Goal: Find specific fact: Find specific fact

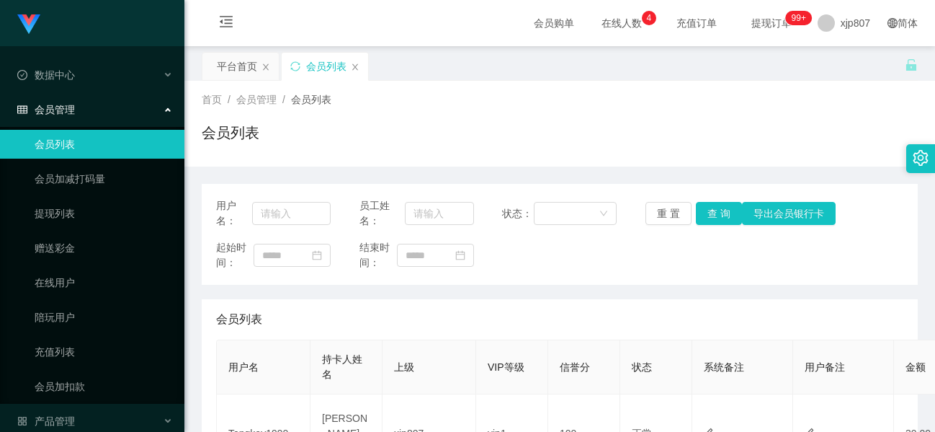
scroll to position [144, 0]
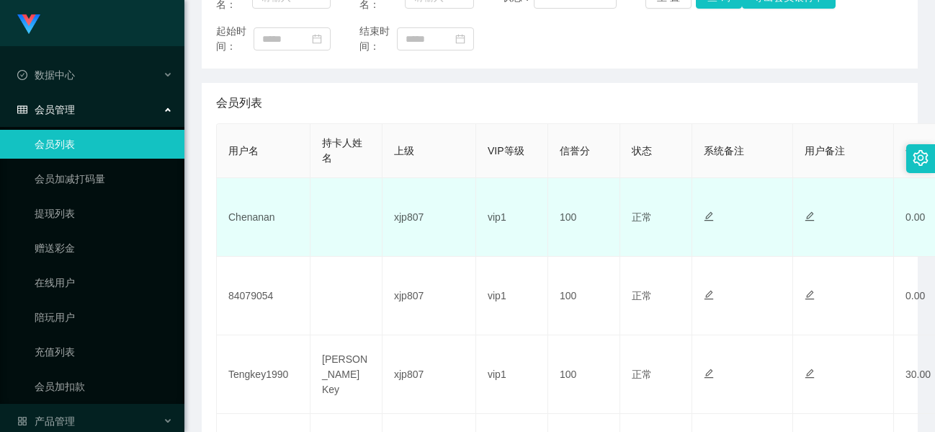
click at [244, 218] on td "Chenanan" at bounding box center [264, 217] width 94 height 79
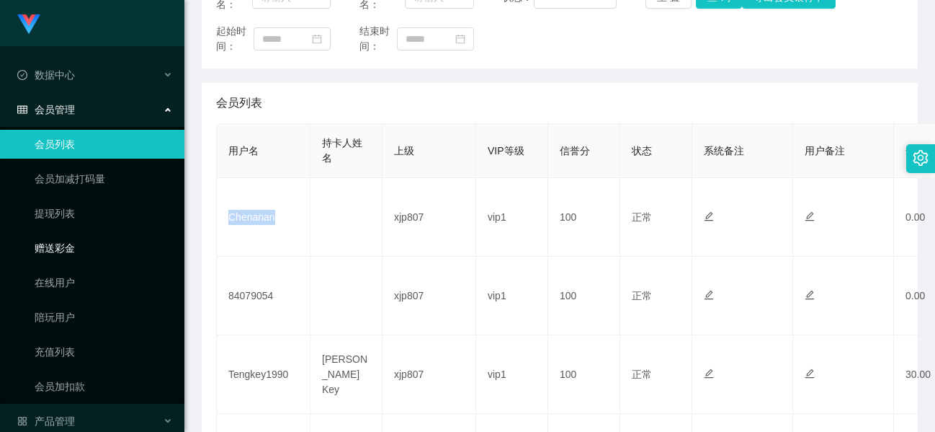
copy td "Chenanan"
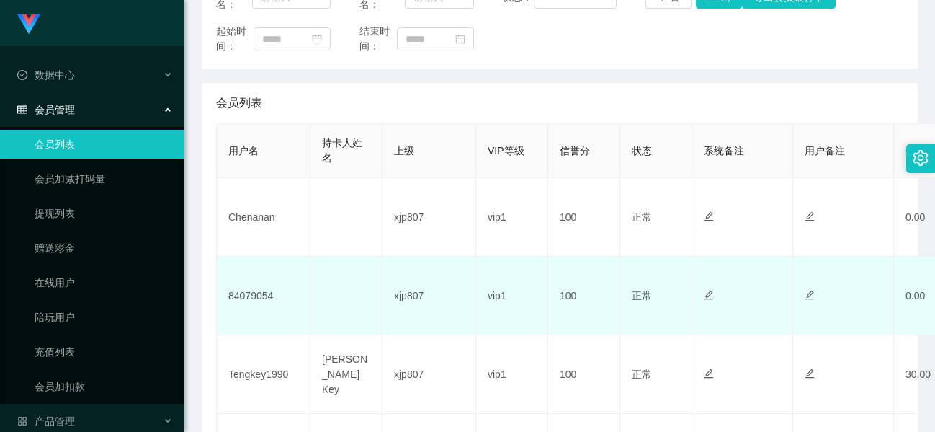
click at [259, 297] on td "84079054" at bounding box center [264, 296] width 94 height 79
copy td "84079054"
click at [263, 293] on td "84079054" at bounding box center [264, 296] width 94 height 79
click at [258, 295] on td "84079054" at bounding box center [264, 296] width 94 height 79
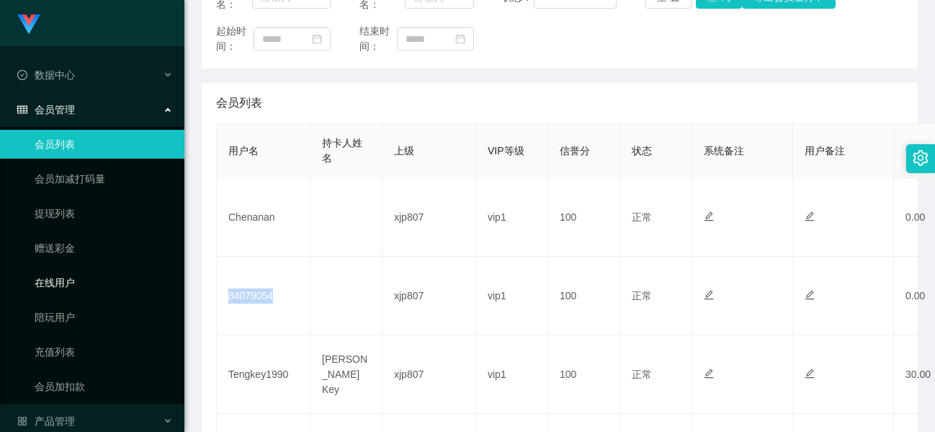
drag, startPoint x: 258, startPoint y: 295, endPoint x: 133, endPoint y: 272, distance: 127.5
click at [257, 295] on td "84079054" at bounding box center [264, 296] width 94 height 79
copy td "84079054"
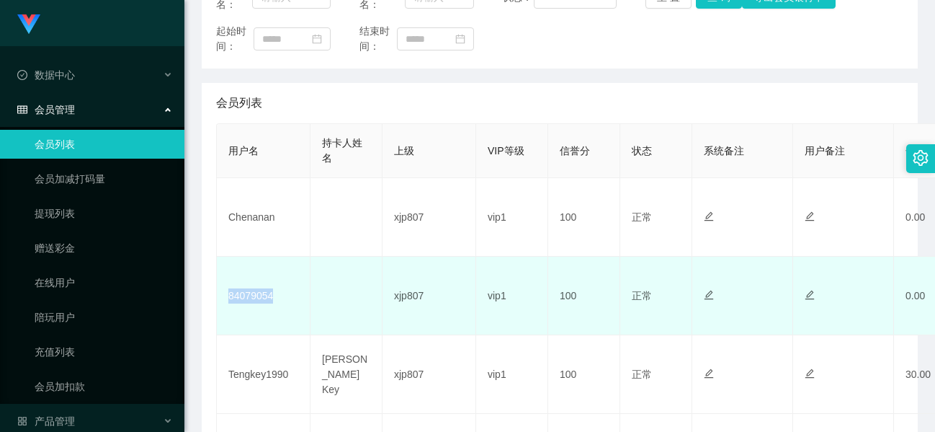
click at [260, 298] on td "84079054" at bounding box center [264, 296] width 94 height 79
click at [259, 298] on td "84079054" at bounding box center [264, 296] width 94 height 79
click at [259, 299] on td "84079054" at bounding box center [264, 296] width 94 height 79
click at [255, 295] on td "84079054" at bounding box center [264, 296] width 94 height 79
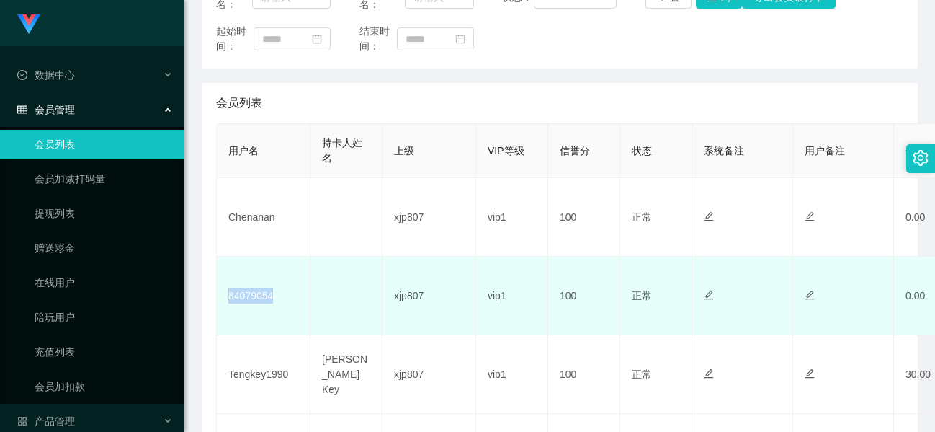
click at [254, 296] on td "84079054" at bounding box center [264, 296] width 94 height 79
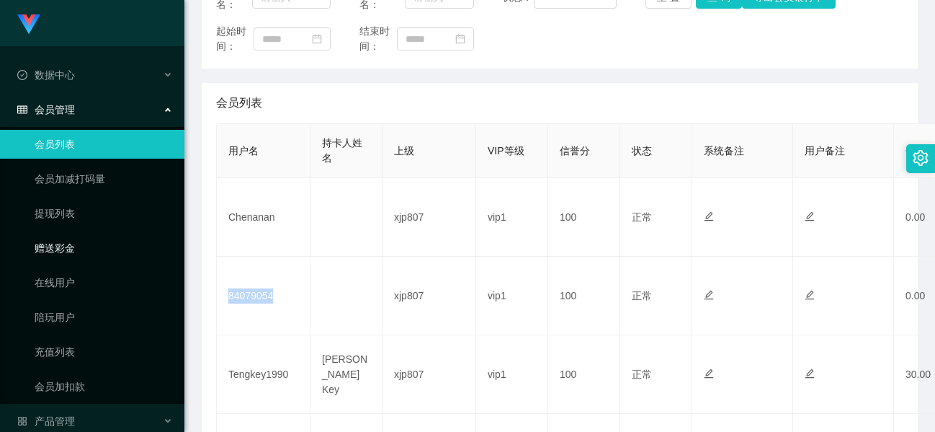
copy td "84079054"
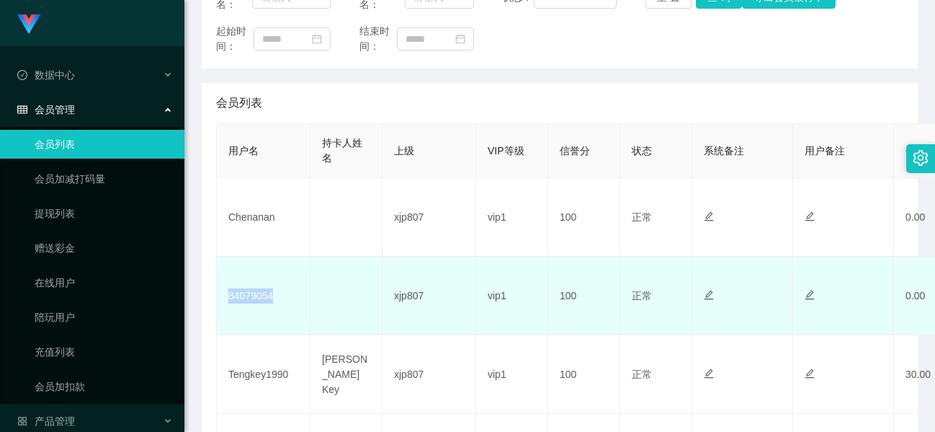
click at [270, 295] on td "84079054" at bounding box center [264, 296] width 94 height 79
click at [263, 296] on td "84079054" at bounding box center [264, 296] width 94 height 79
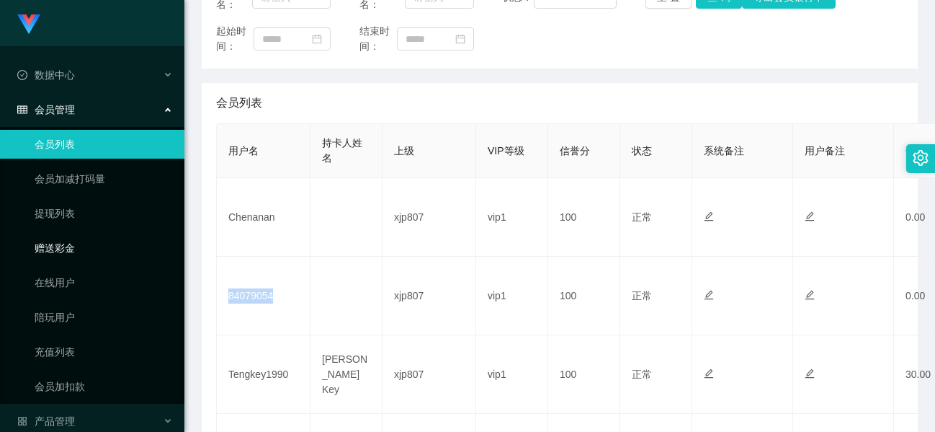
copy td "84079054"
